Goal: Task Accomplishment & Management: Use online tool/utility

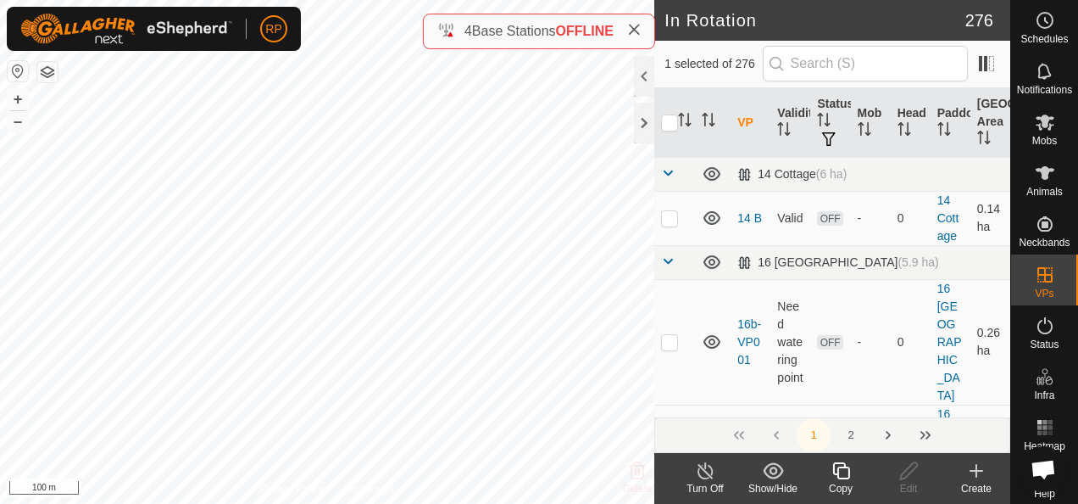
click at [843, 471] on icon at bounding box center [841, 470] width 21 height 20
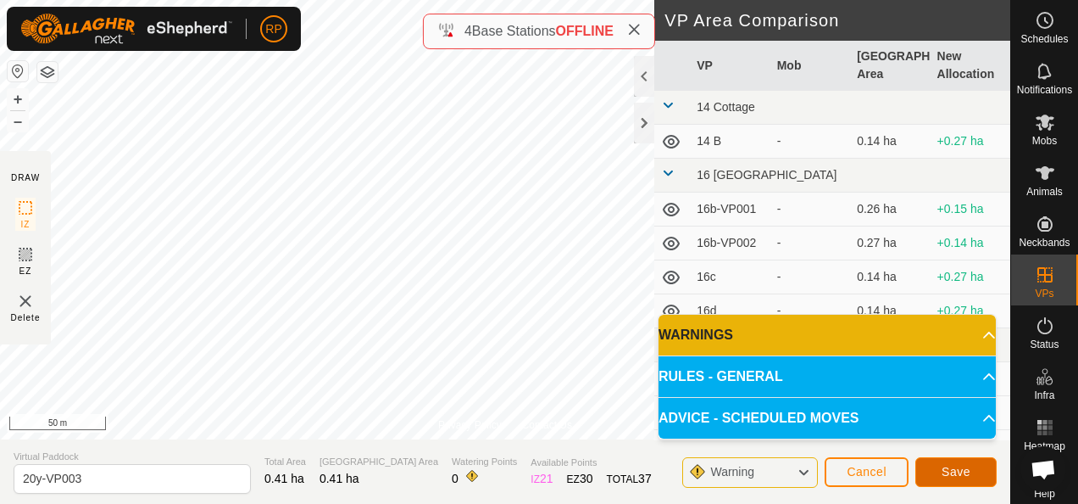
click at [942, 471] on button "Save" at bounding box center [956, 472] width 81 height 30
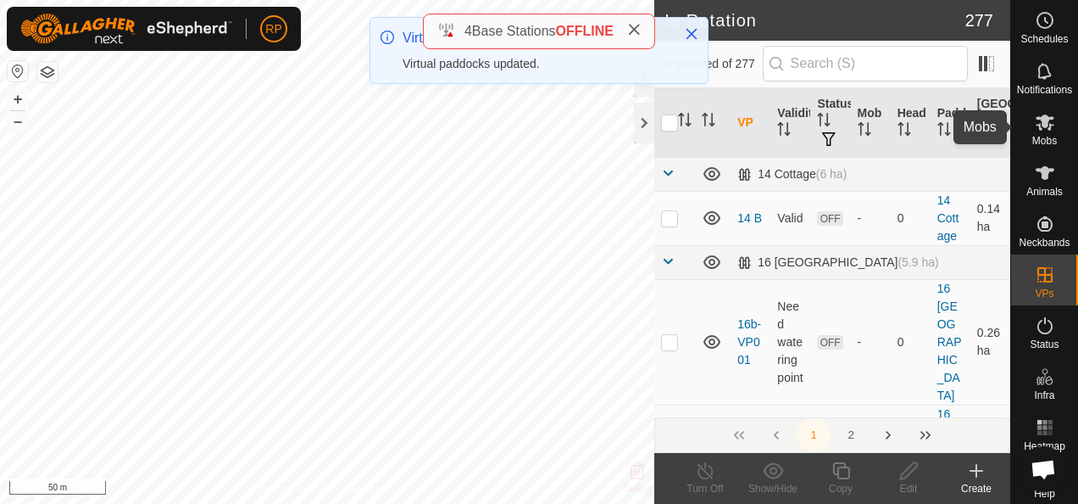
click at [1037, 125] on icon at bounding box center [1045, 122] width 19 height 16
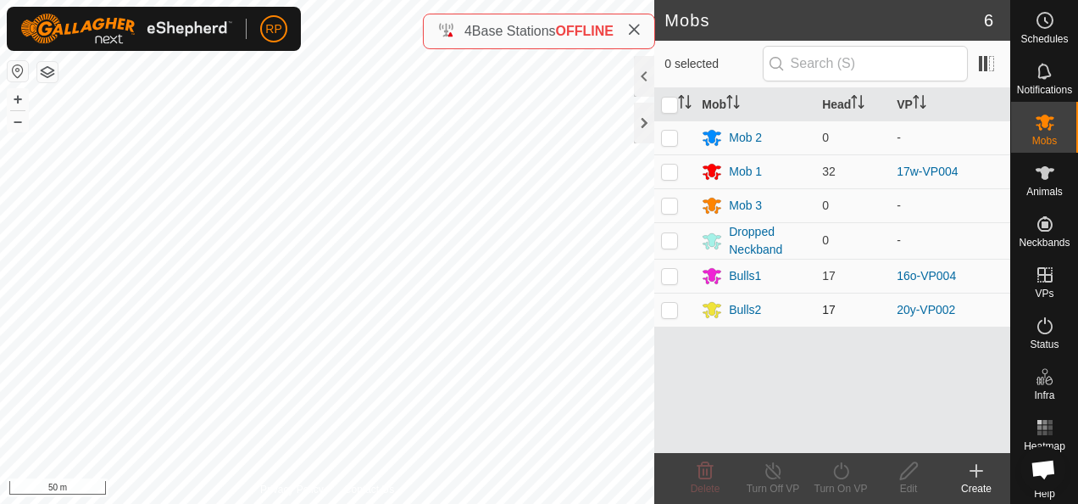
click at [668, 309] on p-checkbox at bounding box center [669, 310] width 17 height 14
checkbox input "true"
click at [841, 469] on icon at bounding box center [841, 470] width 21 height 20
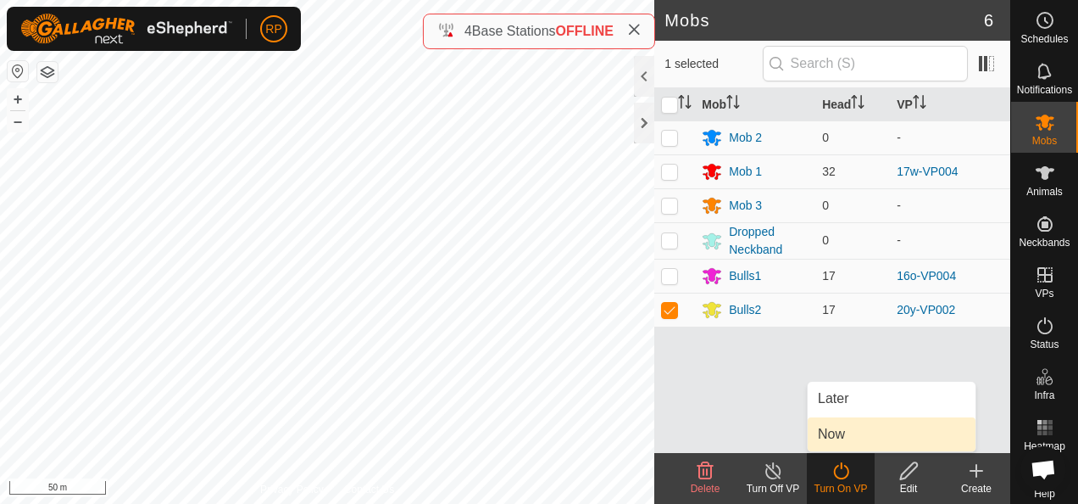
click at [831, 437] on link "Now" at bounding box center [892, 434] width 168 height 34
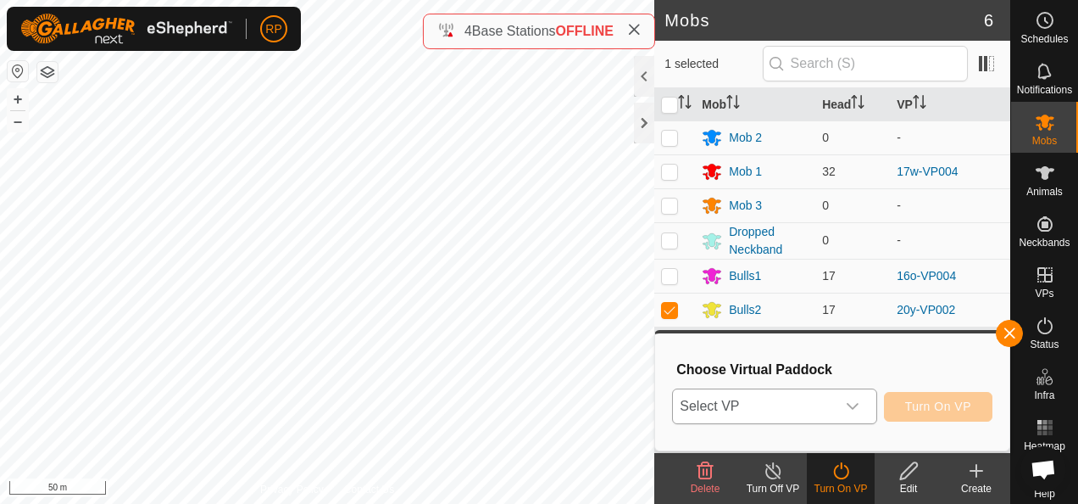
click at [783, 404] on span "Select VP" at bounding box center [754, 406] width 162 height 34
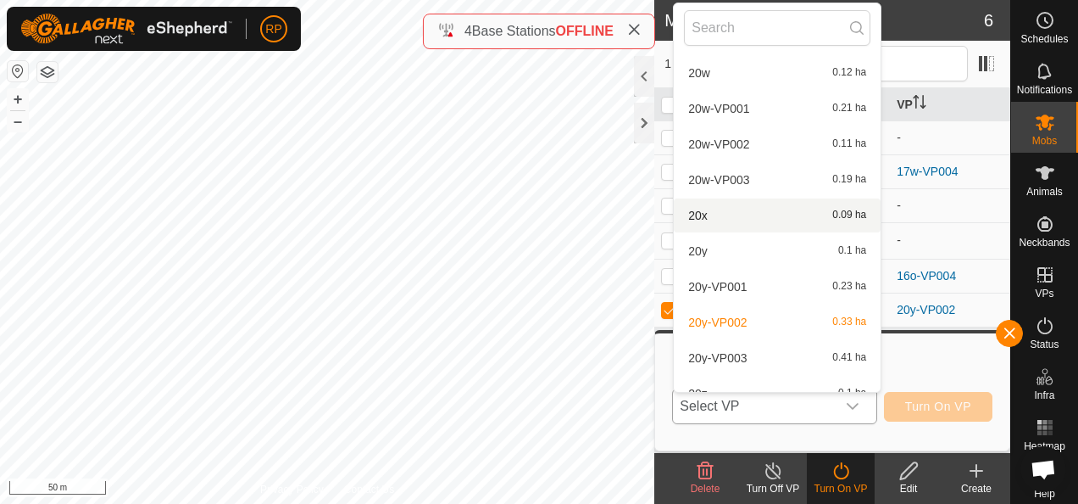
scroll to position [6638, 0]
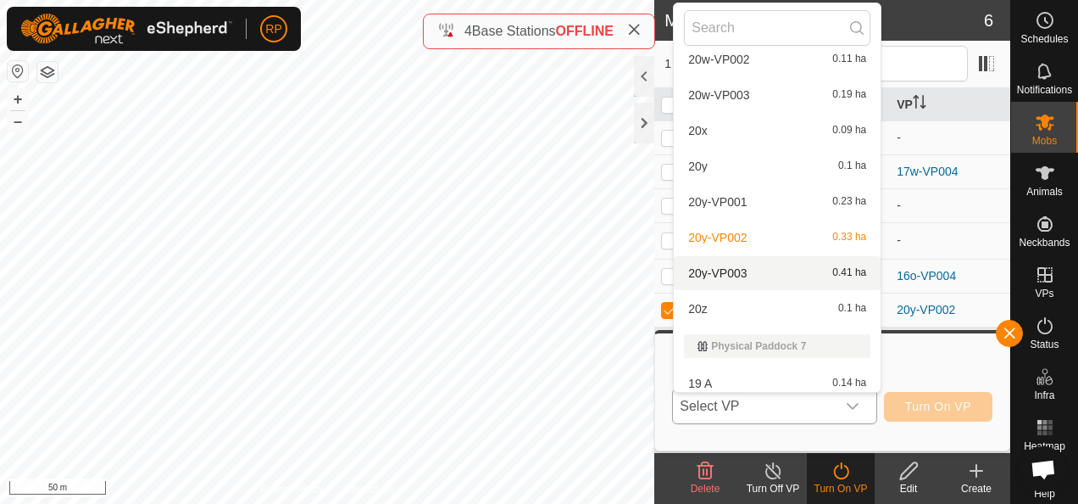
click at [725, 270] on li "20y-VP003 0.41 ha" at bounding box center [777, 273] width 207 height 34
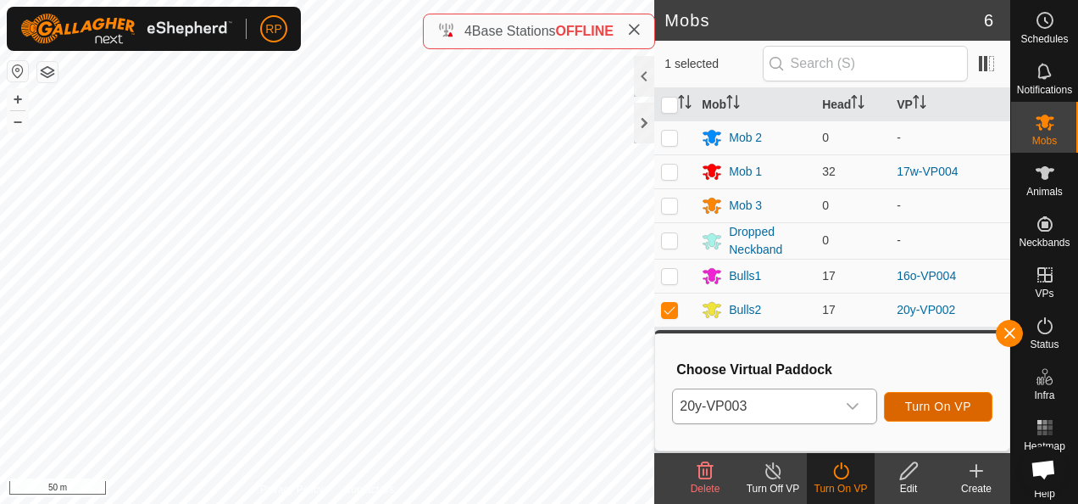
click at [928, 410] on span "Turn On VP" at bounding box center [938, 406] width 66 height 14
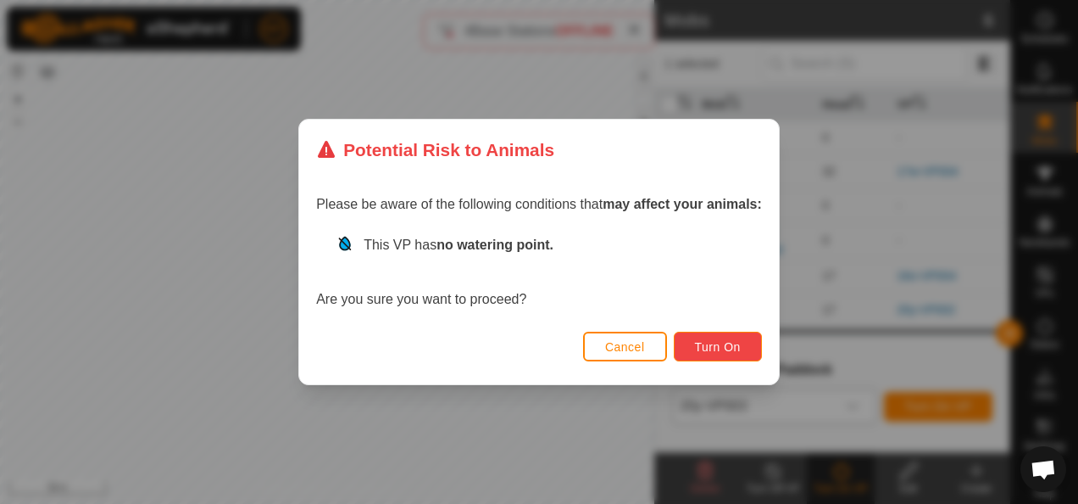
click at [710, 346] on span "Turn On" at bounding box center [718, 347] width 46 height 14
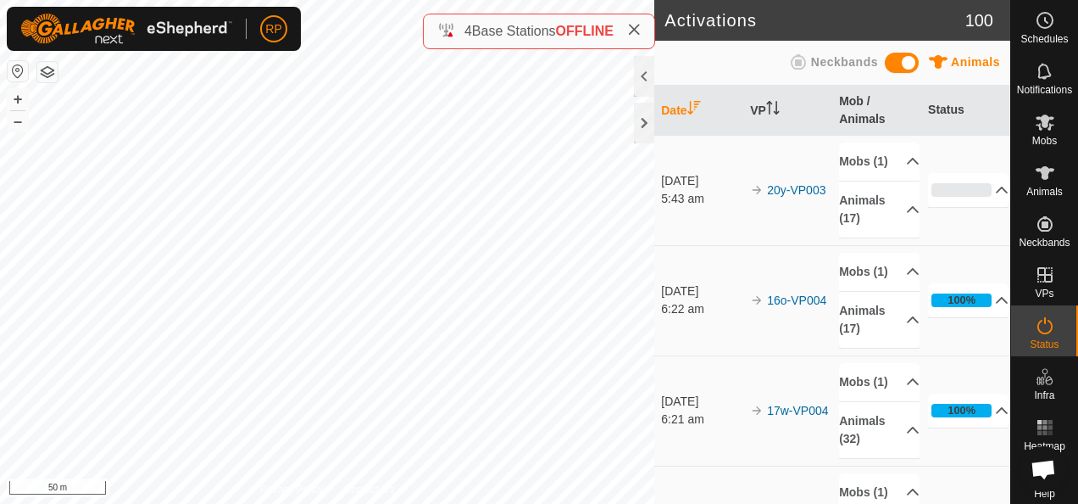
click at [757, 492] on div "Activations 100 Animals Neckbands Date VP Mob / Animals Status [DATE] 5:43 am 2…" at bounding box center [505, 252] width 1011 height 504
click at [703, 502] on div "Activations 100 Animals Neckbands Date VP Mob / Animals Status [DATE] 5:43 am 2…" at bounding box center [505, 252] width 1011 height 504
click at [815, 503] on html "RP Schedules Notifications Mobs Animals Neckbands VPs Status Infra Heatmap Help…" at bounding box center [539, 252] width 1078 height 504
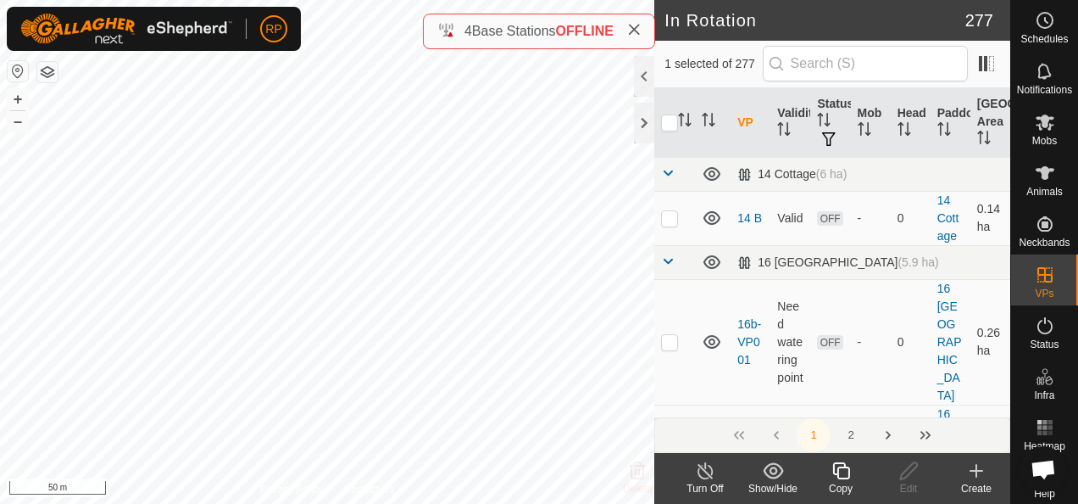
click at [977, 475] on icon at bounding box center [977, 471] width 0 height 12
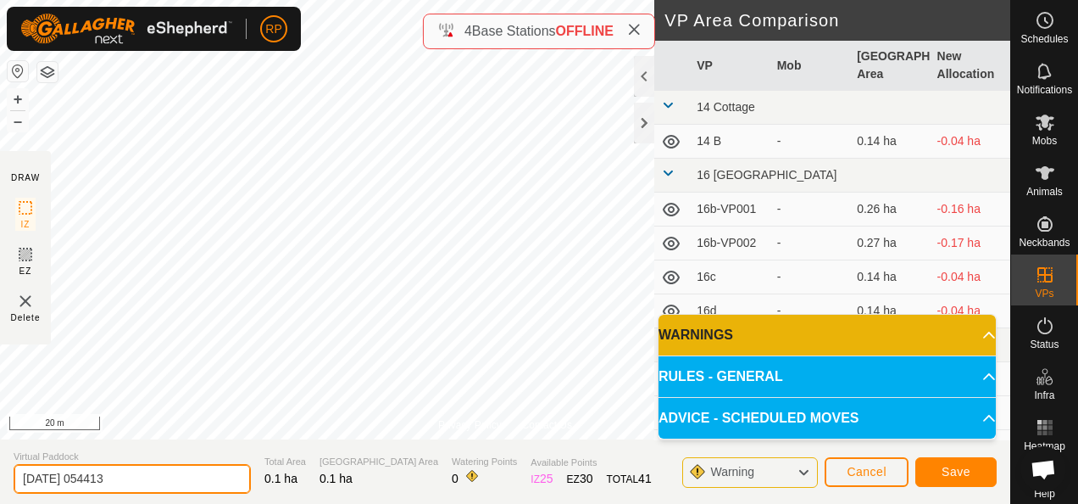
click at [142, 480] on input "[DATE] 054413" at bounding box center [132, 479] width 237 height 30
type input "2"
type input "16t"
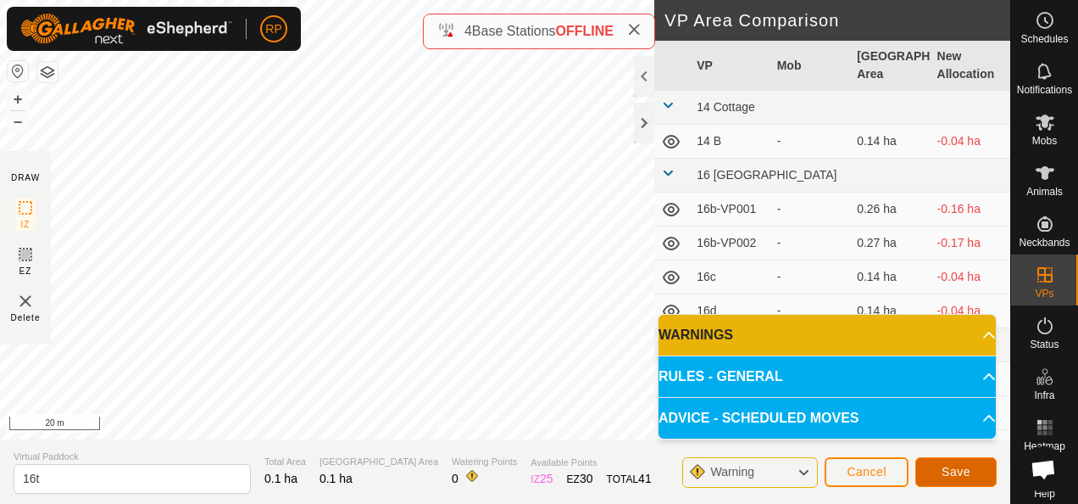
click at [948, 470] on span "Save" at bounding box center [956, 472] width 29 height 14
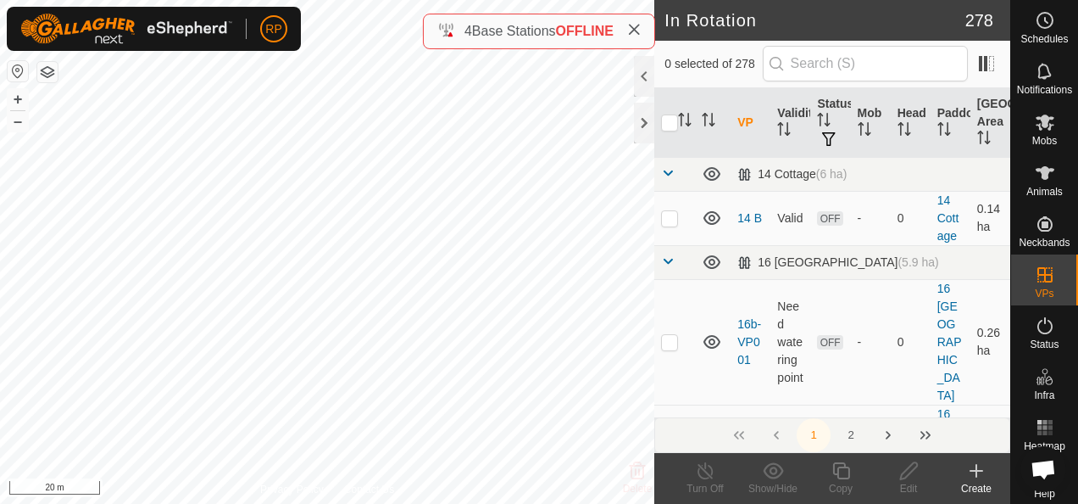
checkbox input "true"
click at [978, 473] on icon at bounding box center [976, 470] width 20 height 20
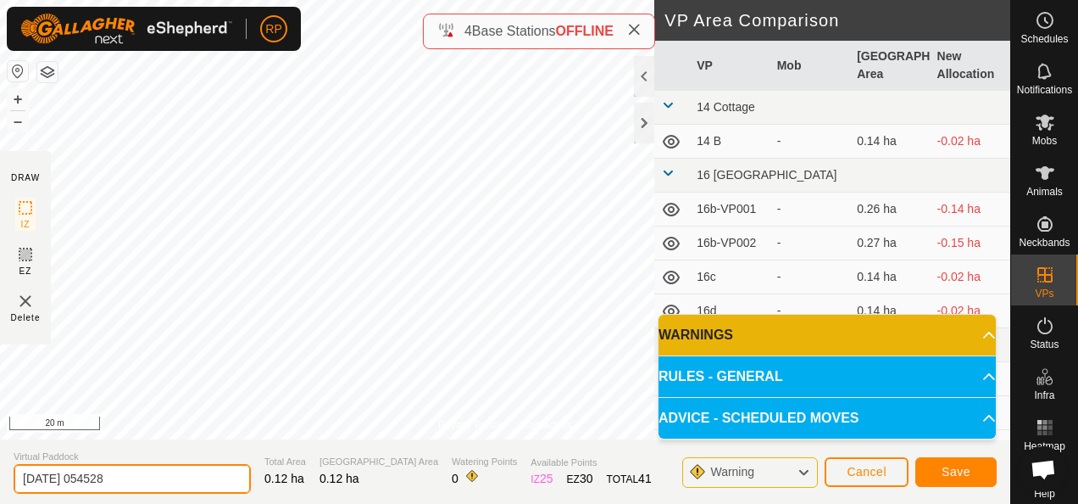
click at [131, 475] on input "[DATE] 054528" at bounding box center [132, 479] width 237 height 30
type input "2"
type input "16u"
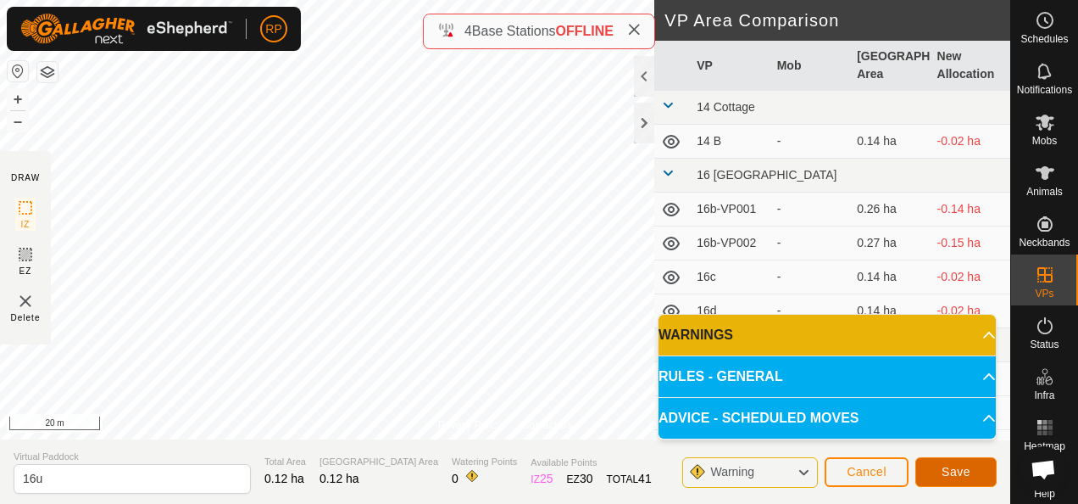
click at [966, 476] on span "Save" at bounding box center [956, 472] width 29 height 14
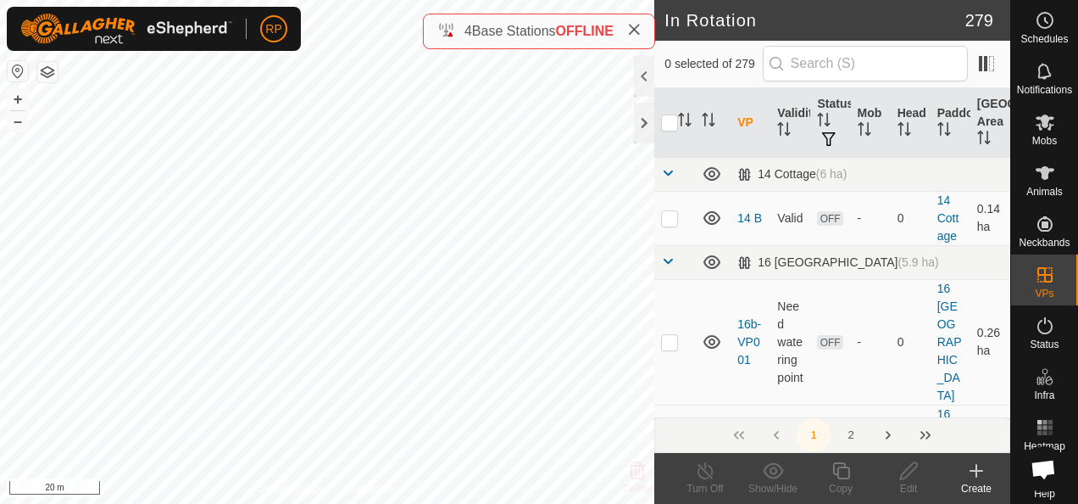
checkbox input "true"
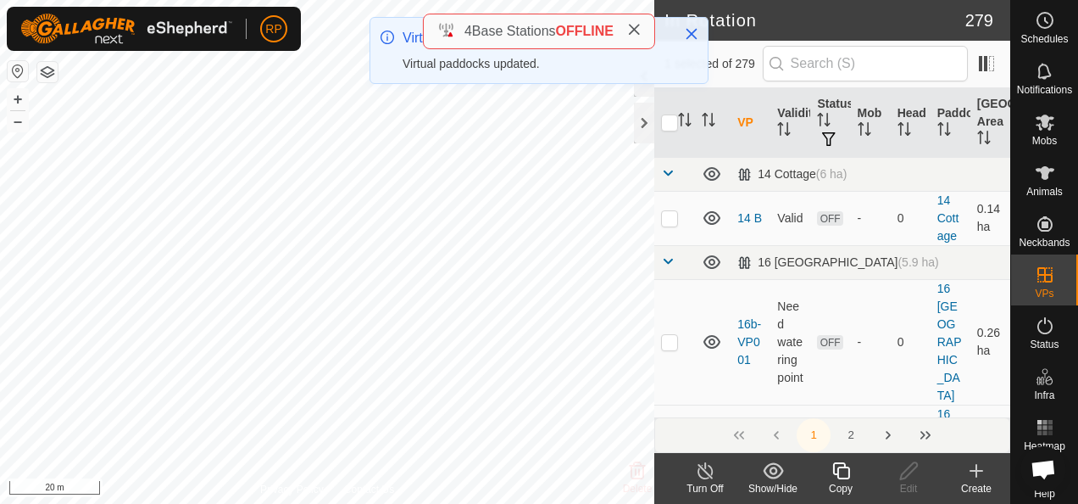
click at [842, 471] on icon at bounding box center [841, 470] width 21 height 20
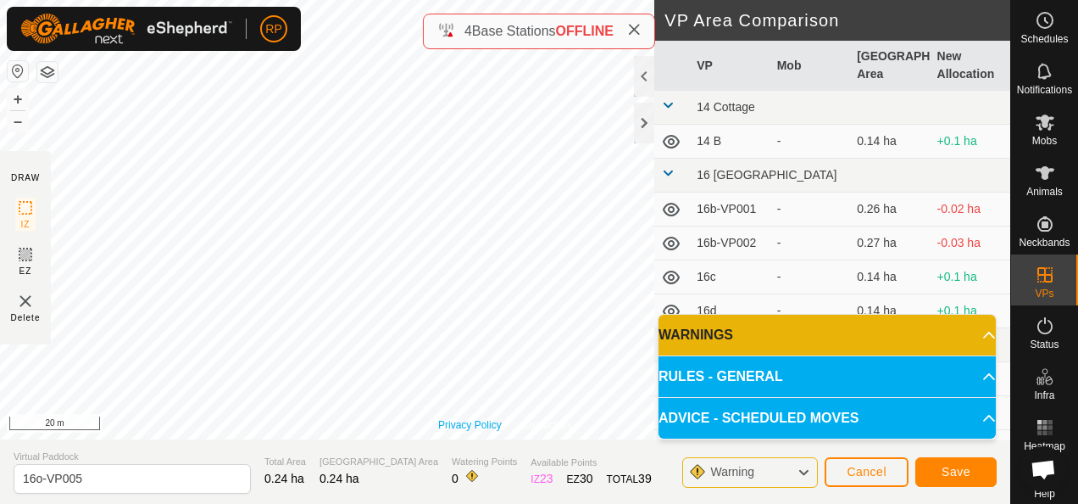
click at [449, 426] on link "Privacy Policy" at bounding box center [470, 424] width 64 height 15
click at [943, 474] on span "Save" at bounding box center [956, 472] width 29 height 14
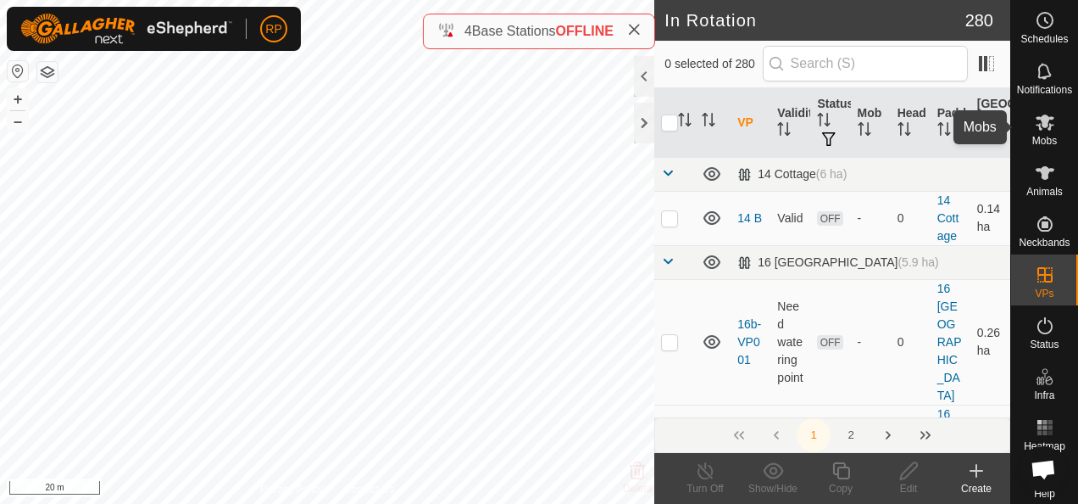
click at [1036, 120] on icon at bounding box center [1045, 122] width 19 height 16
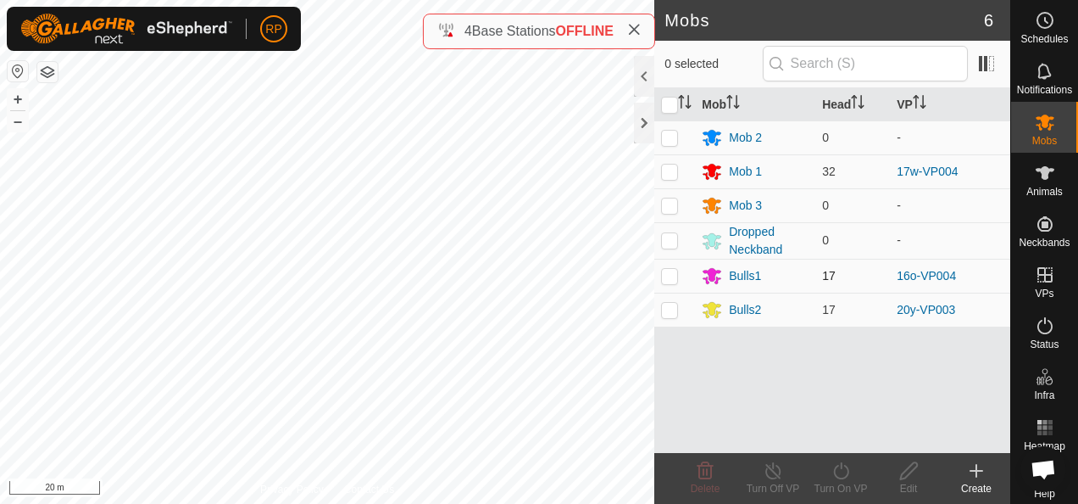
click at [670, 277] on p-checkbox at bounding box center [669, 276] width 17 height 14
checkbox input "true"
click at [838, 476] on div "RP Schedules Notifications Mobs Animals Neckbands VPs Status Infra Heatmap Help…" at bounding box center [539, 252] width 1078 height 504
click at [842, 473] on icon at bounding box center [841, 470] width 21 height 20
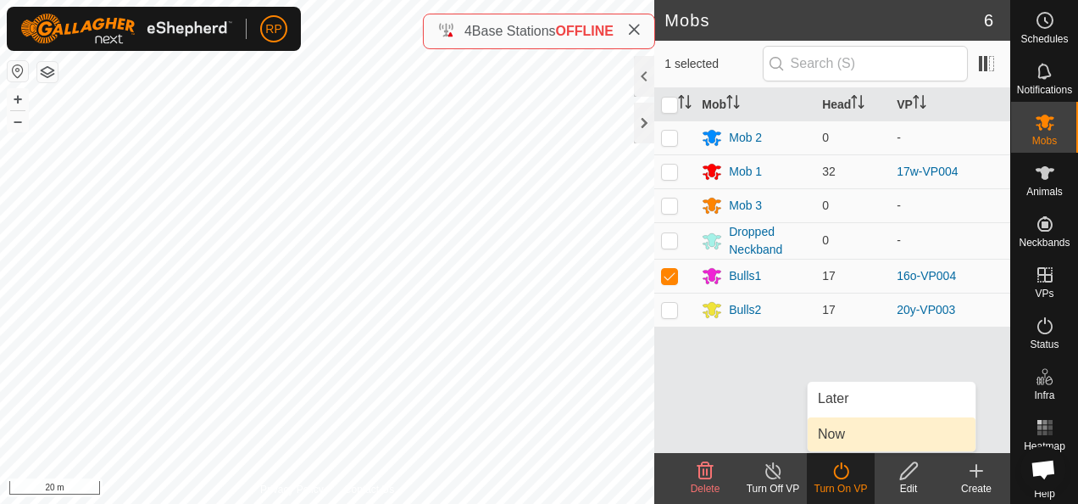
click at [824, 430] on link "Now" at bounding box center [892, 434] width 168 height 34
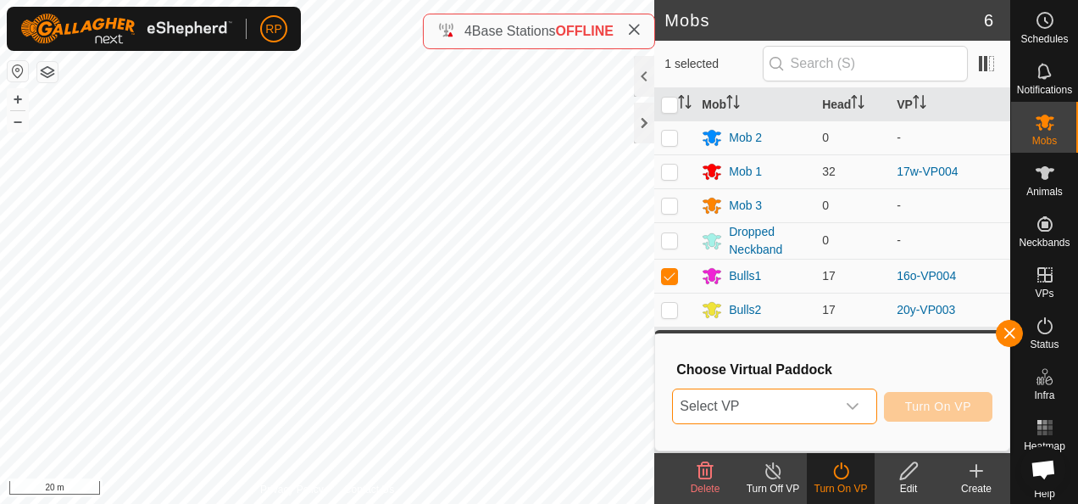
click at [783, 406] on span "Select VP" at bounding box center [754, 406] width 162 height 34
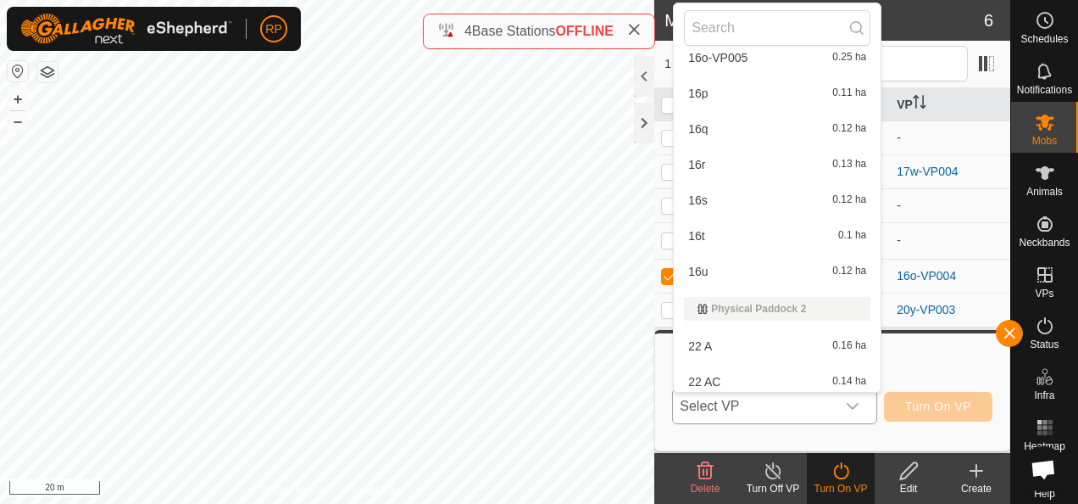
scroll to position [1891, 0]
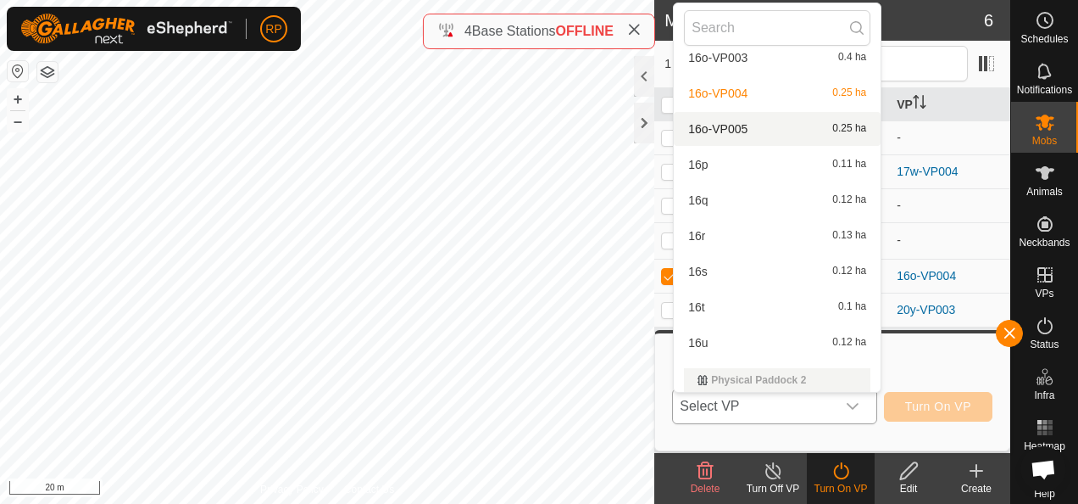
click at [729, 127] on li "16o-VP005 0.25 ha" at bounding box center [777, 129] width 207 height 34
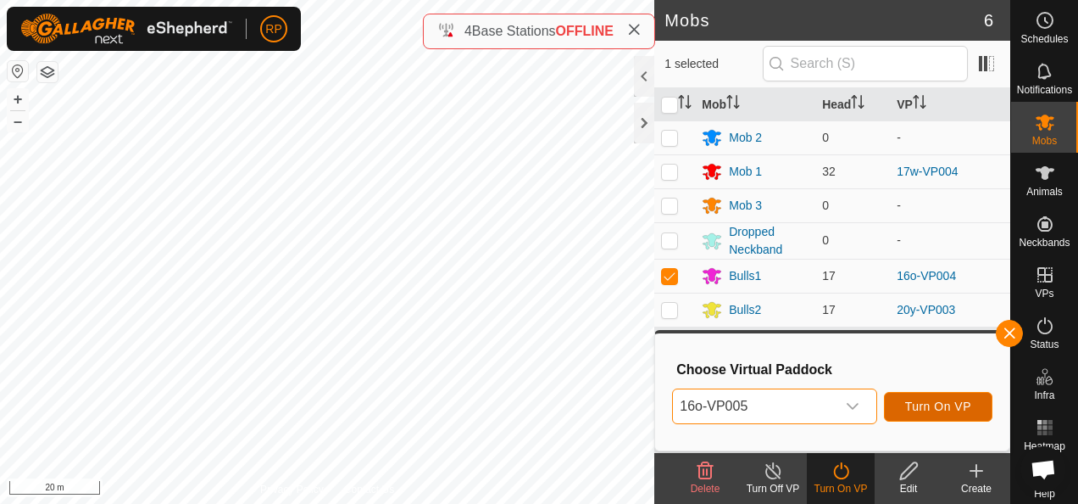
click at [919, 404] on span "Turn On VP" at bounding box center [938, 406] width 66 height 14
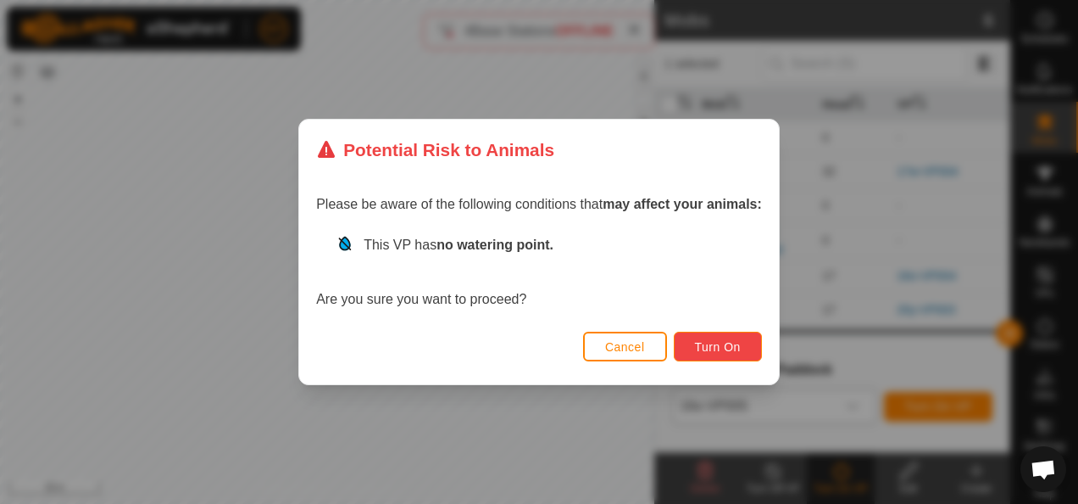
click at [711, 349] on span "Turn On" at bounding box center [718, 347] width 46 height 14
